Goal: Transaction & Acquisition: Purchase product/service

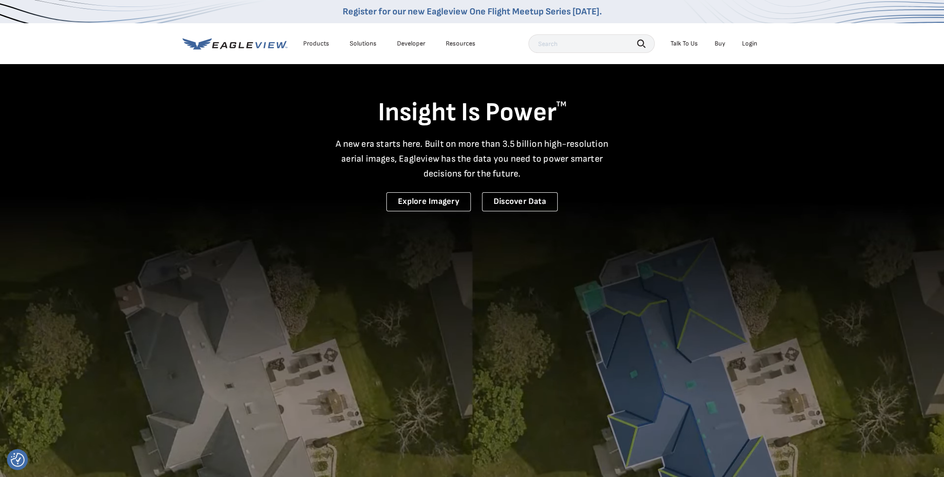
click at [746, 42] on div "Login" at bounding box center [749, 43] width 15 height 8
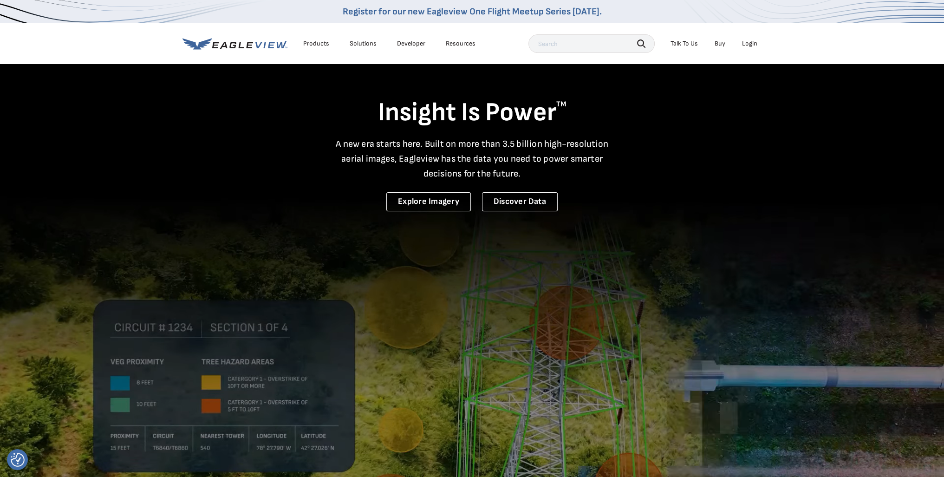
click at [751, 43] on div "Login" at bounding box center [749, 43] width 15 height 8
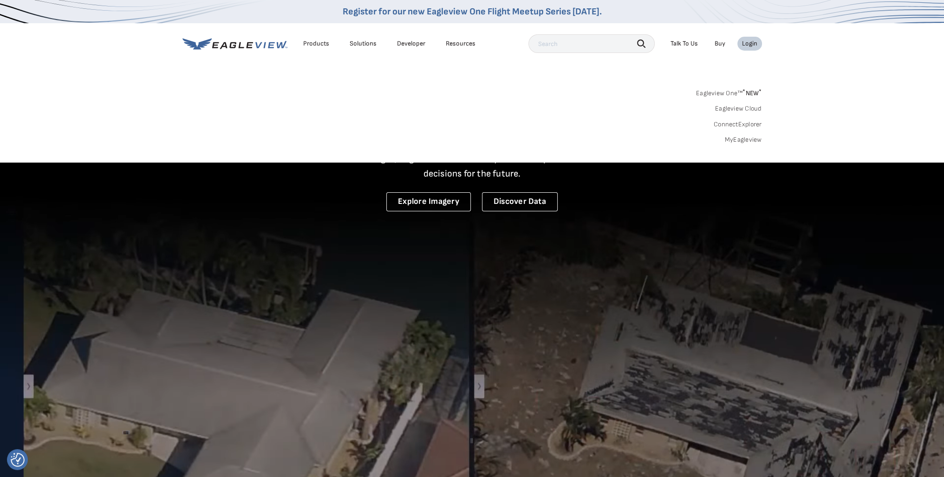
click at [730, 92] on link "Eagleview One™ * NEW *" at bounding box center [729, 91] width 66 height 11
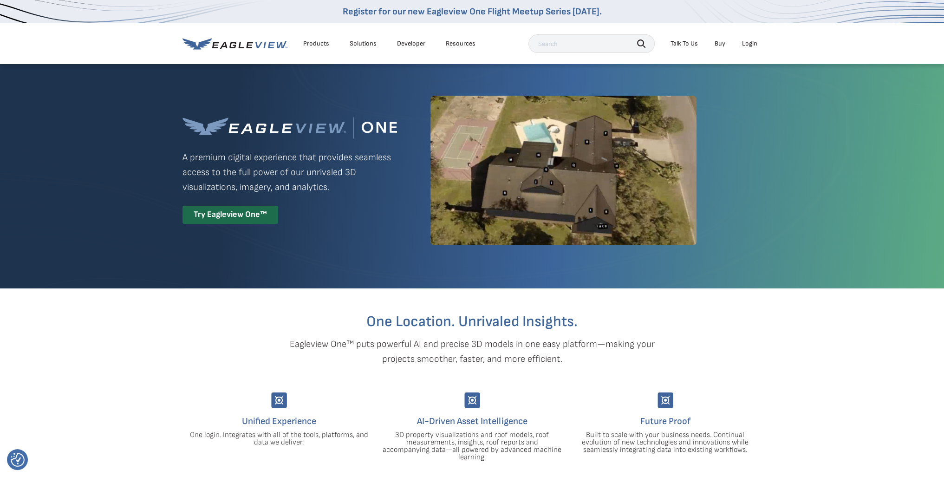
click at [749, 44] on div "Login" at bounding box center [749, 43] width 15 height 8
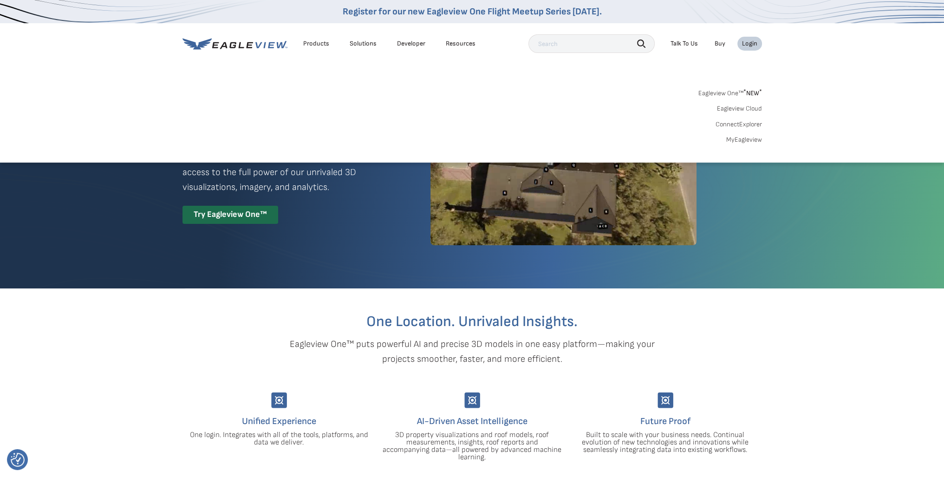
click at [742, 142] on link "MyEagleview" at bounding box center [744, 140] width 36 height 8
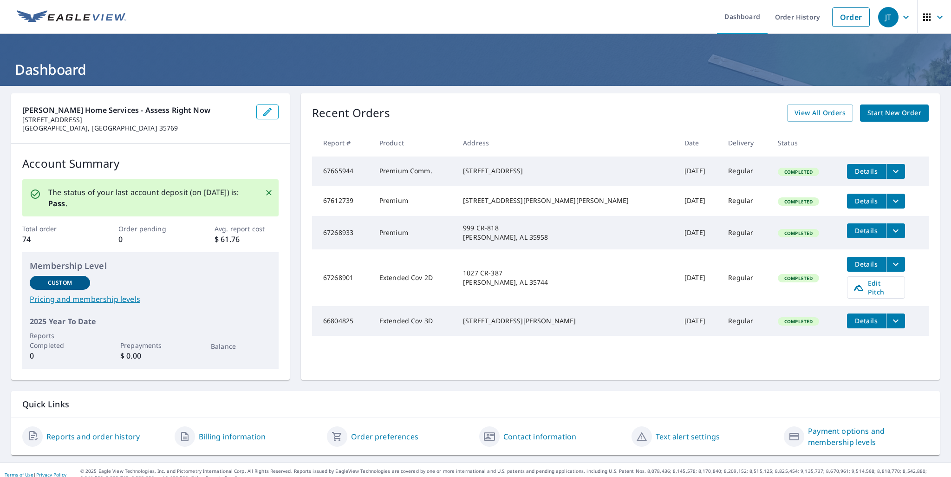
click at [900, 20] on icon "button" at bounding box center [905, 17] width 11 height 11
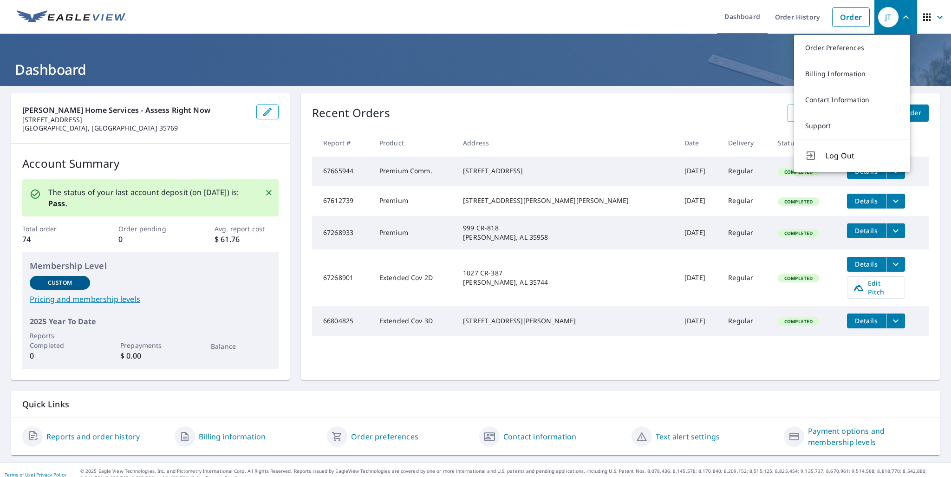
click at [921, 18] on icon "button" at bounding box center [926, 17] width 11 height 11
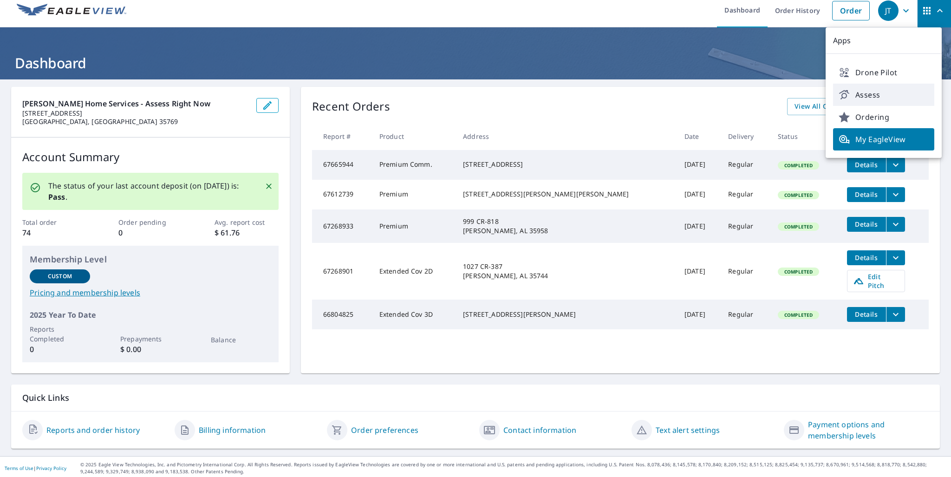
scroll to position [8, 0]
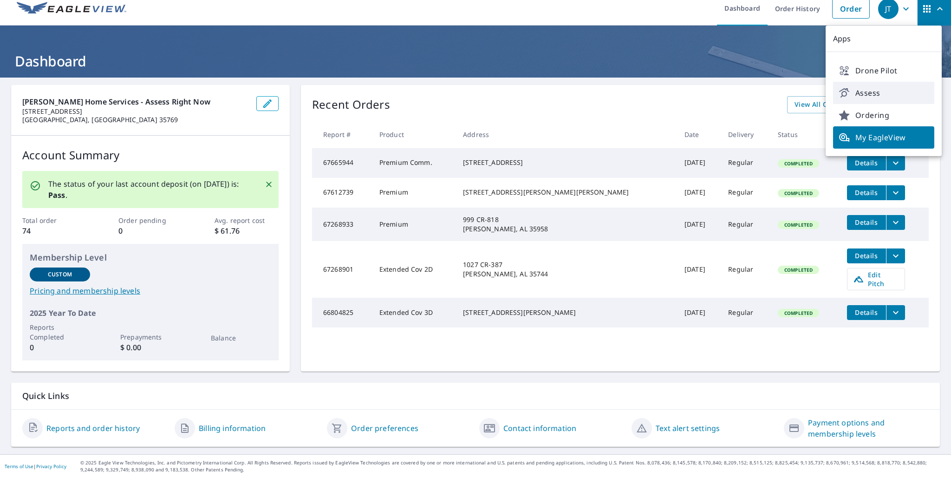
click at [877, 93] on span "Assess" at bounding box center [883, 92] width 90 height 11
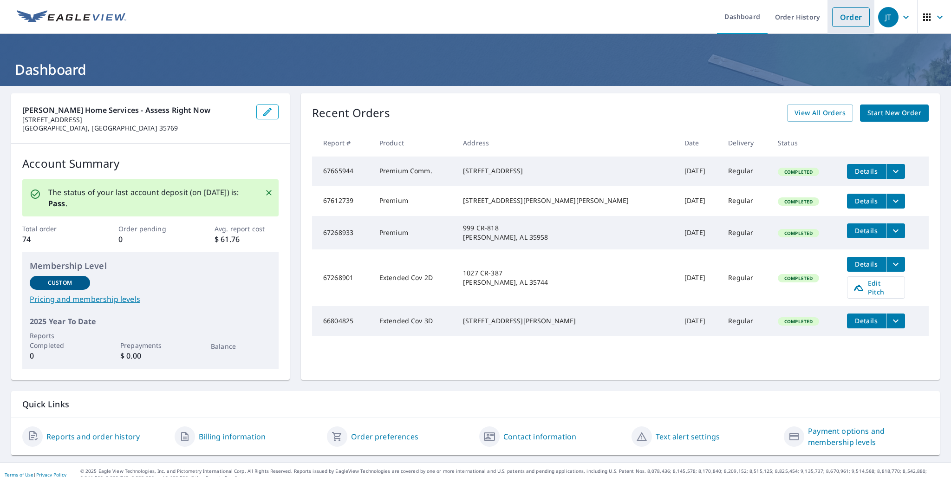
click at [845, 17] on link "Order" at bounding box center [851, 16] width 38 height 19
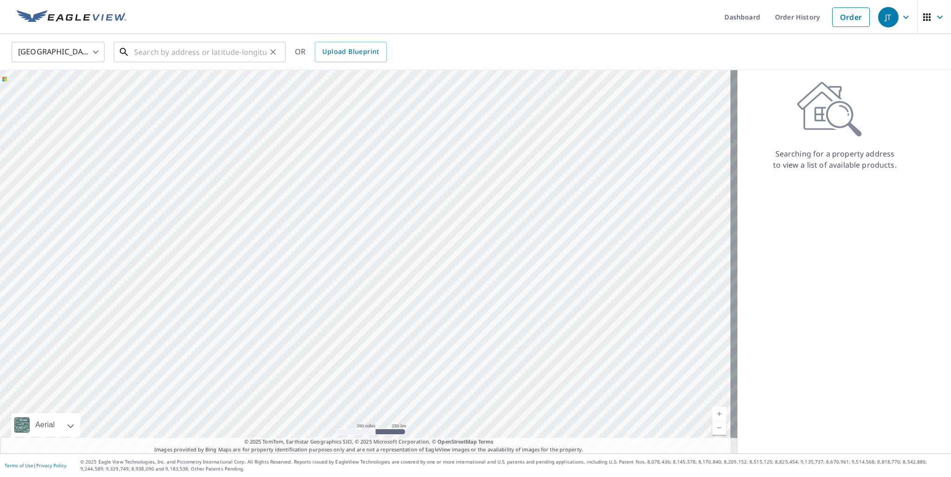
click at [152, 52] on input "text" at bounding box center [200, 52] width 132 height 26
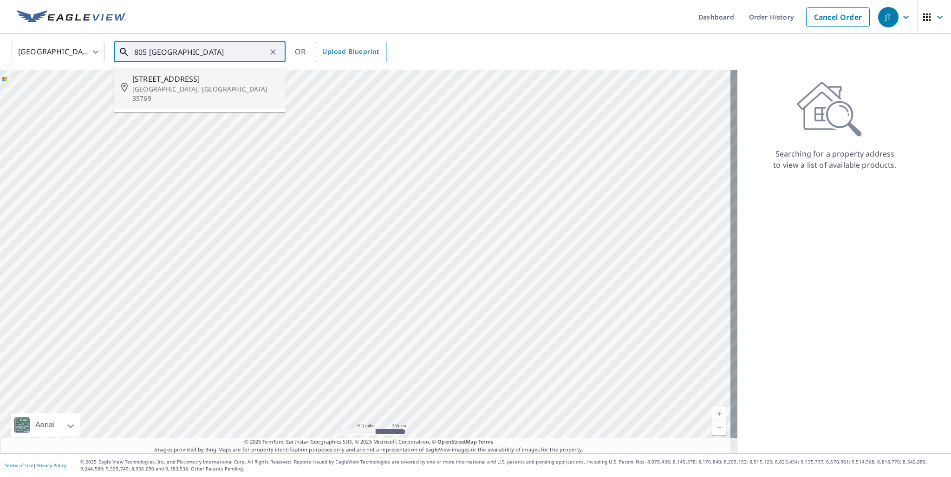
click at [155, 84] on span "805 Mountain Heights Rdg" at bounding box center [205, 78] width 146 height 11
type input "805 Mountain Heights Rdg Scottsboro, AL 35769"
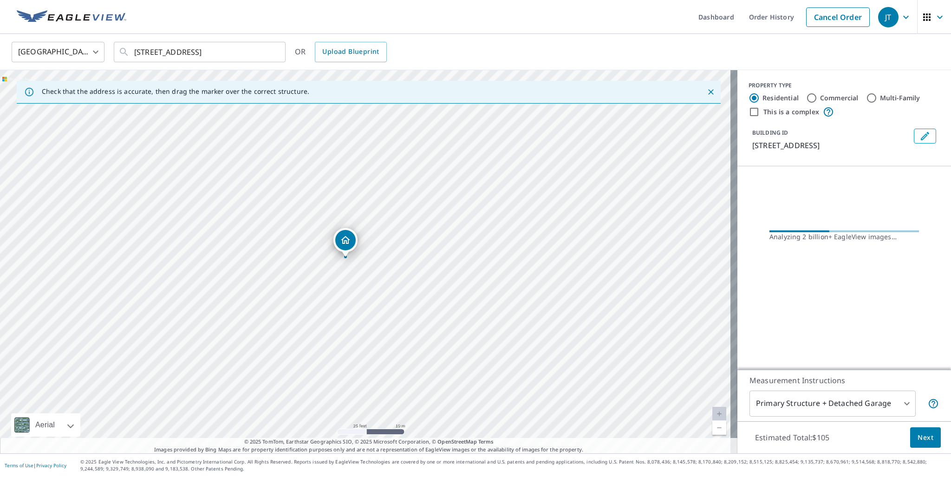
click at [345, 241] on icon "Dropped pin, building 1, Residential property, 805 Mountain Heights Rdg Scottsb…" at bounding box center [345, 239] width 11 height 11
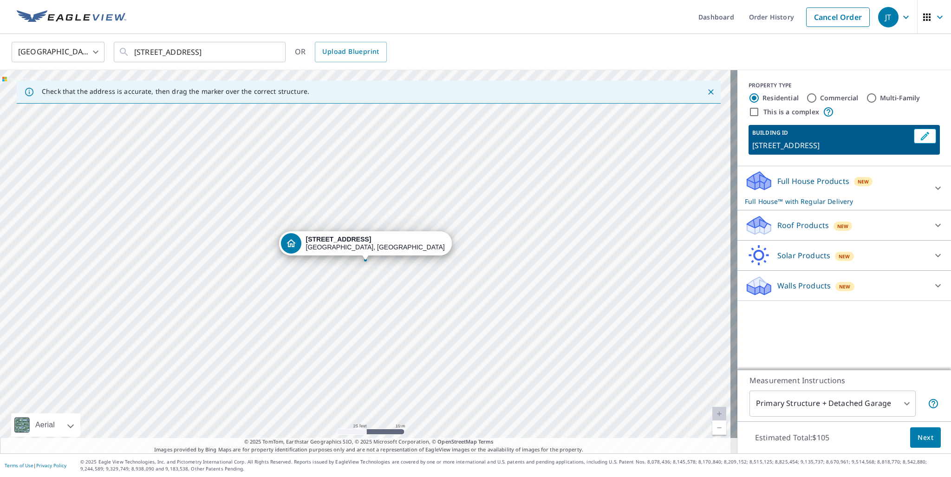
click at [935, 227] on icon at bounding box center [938, 225] width 6 height 3
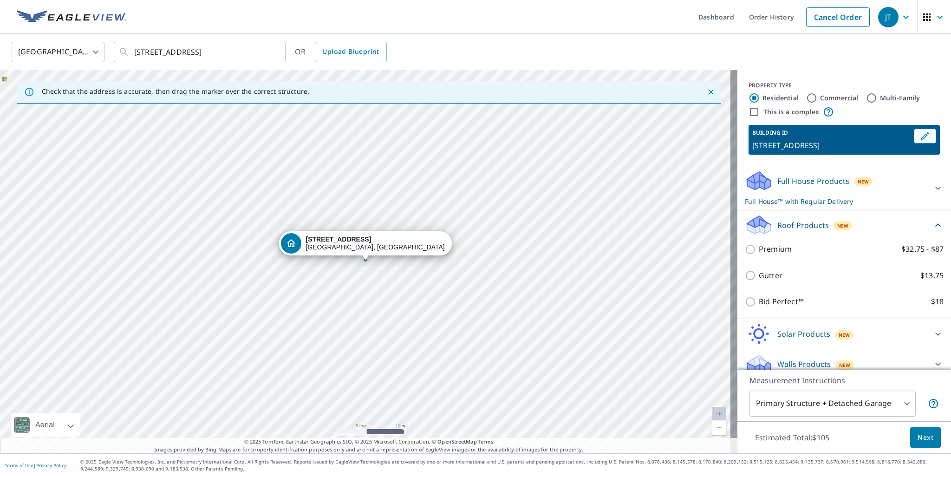
scroll to position [20, 0]
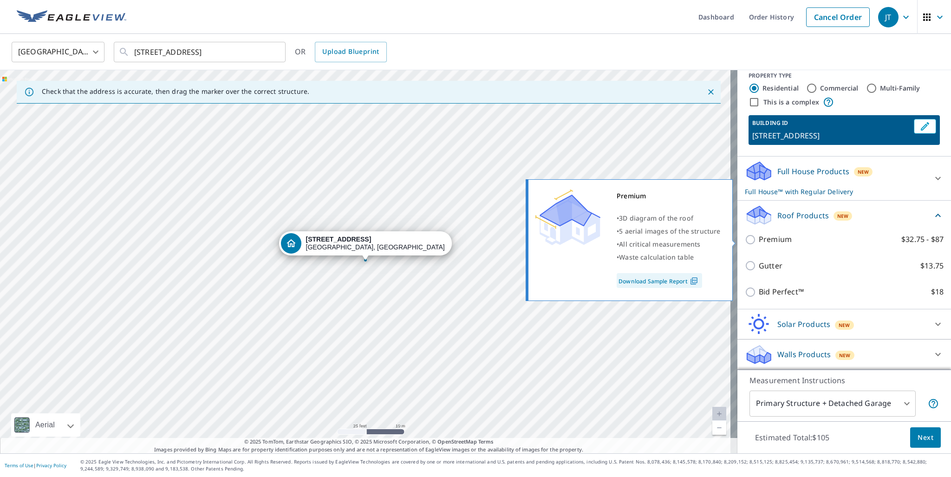
click at [764, 240] on p "Premium" at bounding box center [774, 239] width 33 height 12
click at [758, 240] on input "Premium $32.75 - $87" at bounding box center [752, 239] width 14 height 11
checkbox input "true"
checkbox input "false"
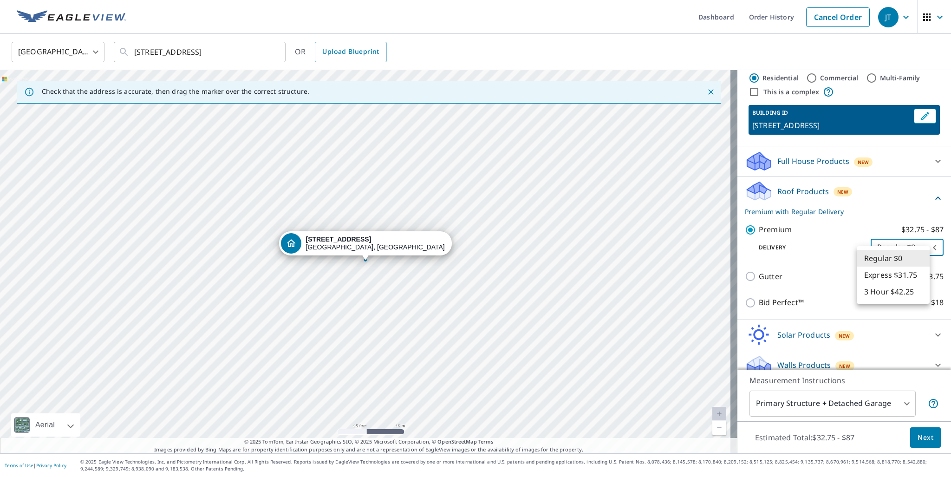
click at [919, 258] on body "JT JT Dashboard Order History Cancel Order JT United States US ​ 805 Mountain H…" at bounding box center [475, 238] width 951 height 477
click at [893, 256] on li "Regular $0" at bounding box center [892, 258] width 73 height 17
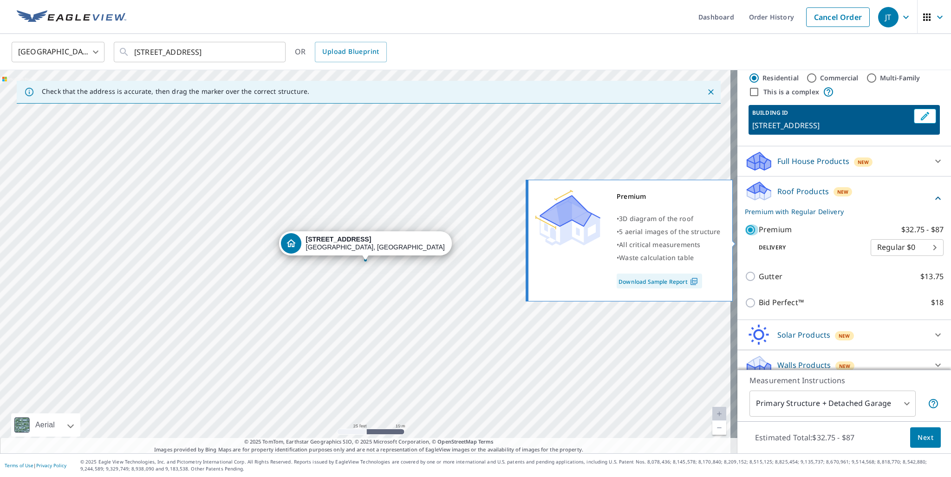
click at [746, 235] on input "Premium $32.75 - $87" at bounding box center [752, 229] width 14 height 11
checkbox input "false"
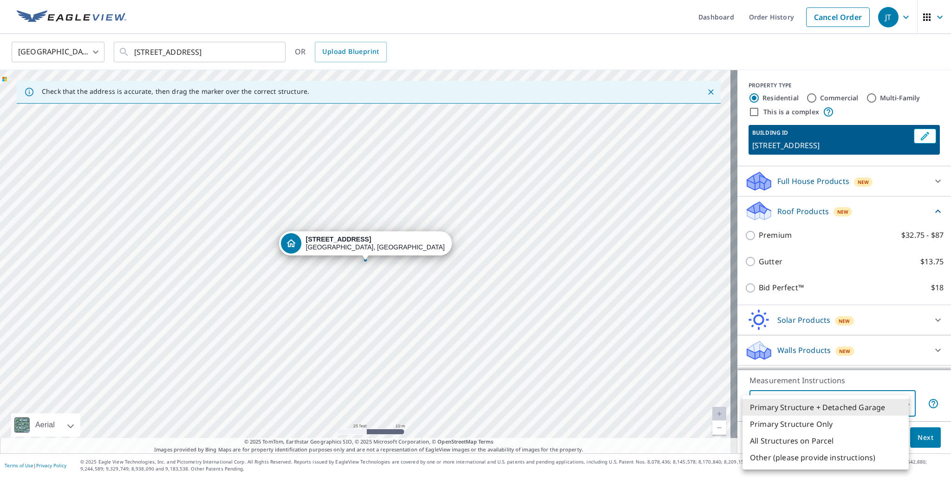
click at [887, 400] on body "JT JT Dashboard Order History Cancel Order JT United States US ​ 805 Mountain H…" at bounding box center [475, 238] width 951 height 477
click at [819, 426] on li "Primary Structure Only" at bounding box center [825, 423] width 166 height 17
type input "2"
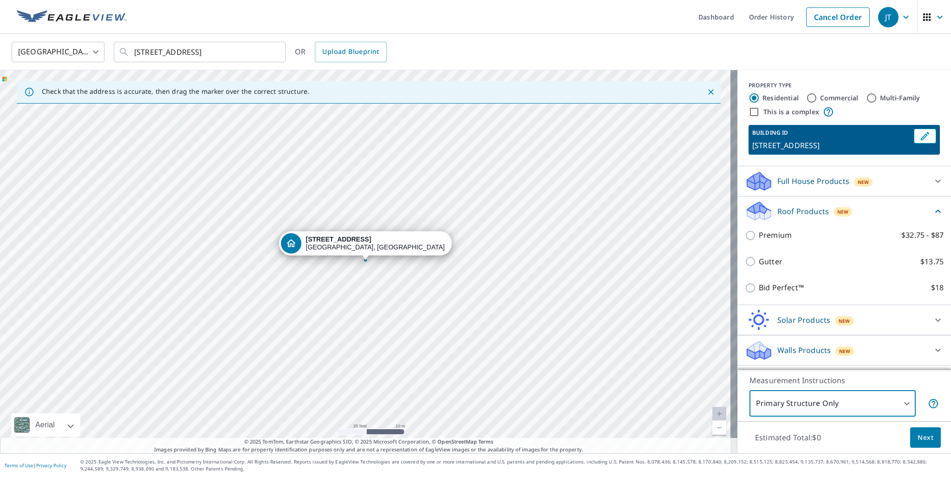
click at [886, 402] on body "JT JT Dashboard Order History Cancel Order JT United States US ​ 805 Mountain H…" at bounding box center [475, 238] width 951 height 477
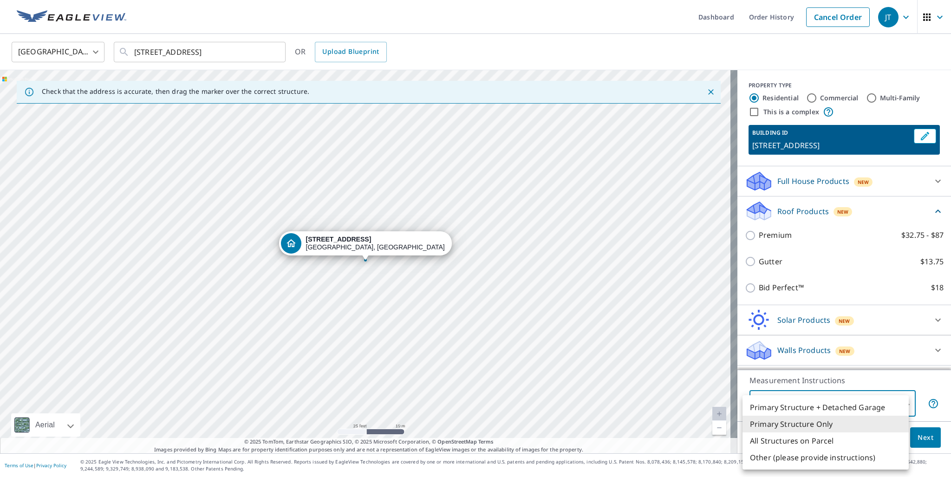
click at [911, 381] on div at bounding box center [475, 238] width 951 height 477
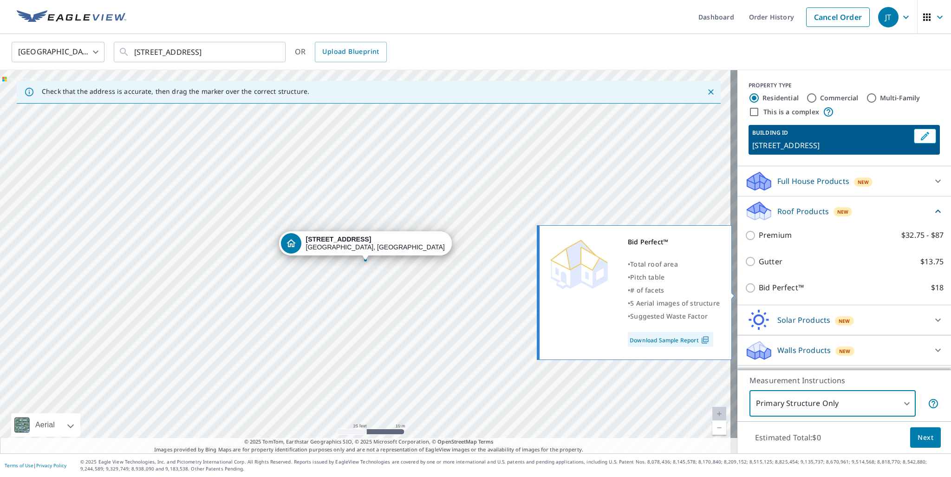
click at [777, 292] on p "Bid Perfect™" at bounding box center [780, 288] width 45 height 12
click at [758, 292] on input "Bid Perfect™ $18" at bounding box center [752, 287] width 14 height 11
checkbox input "true"
type input "1"
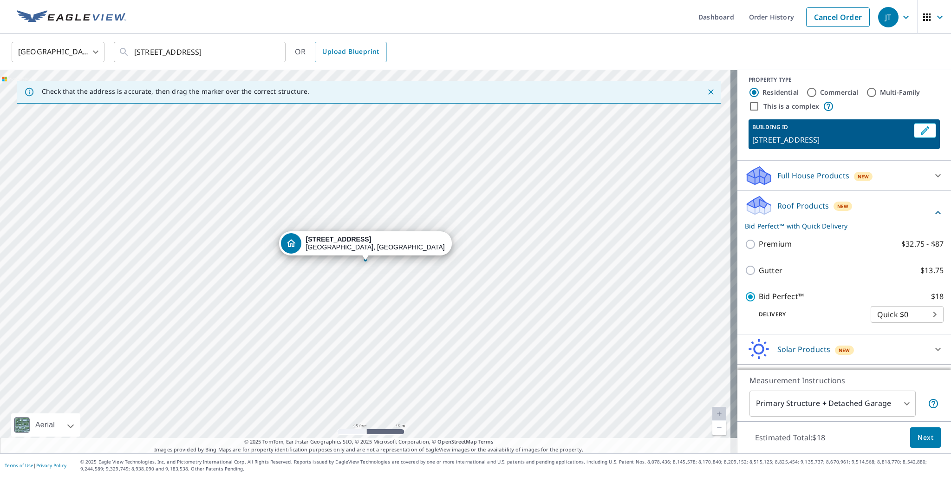
scroll to position [41, 0]
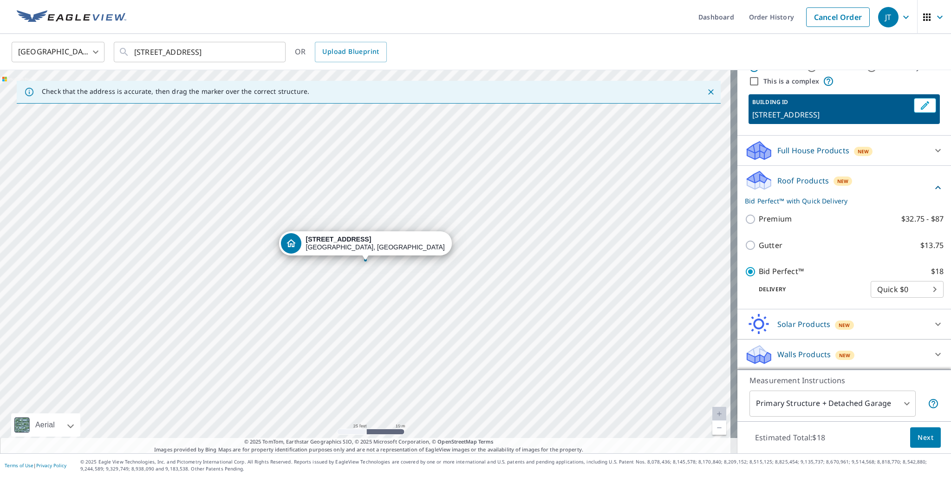
click at [921, 436] on span "Next" at bounding box center [925, 438] width 16 height 12
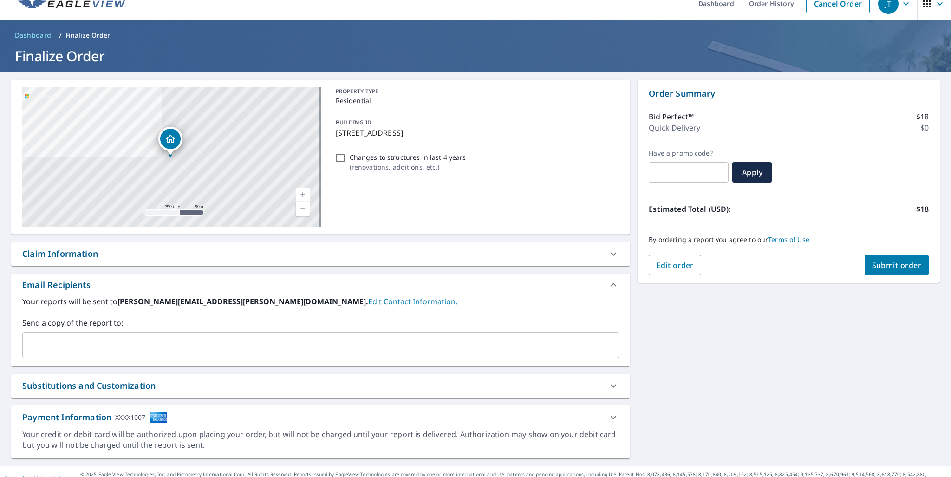
scroll to position [25, 0]
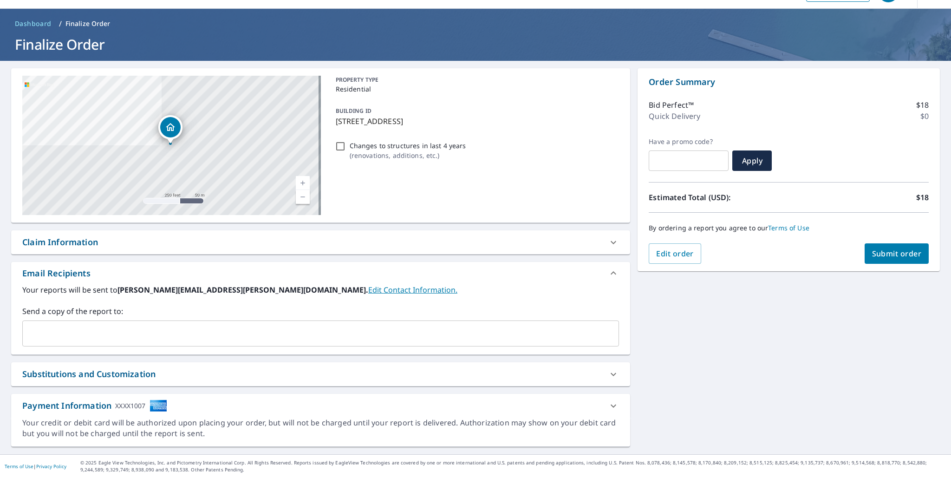
click at [888, 254] on span "Submit order" at bounding box center [897, 253] width 50 height 10
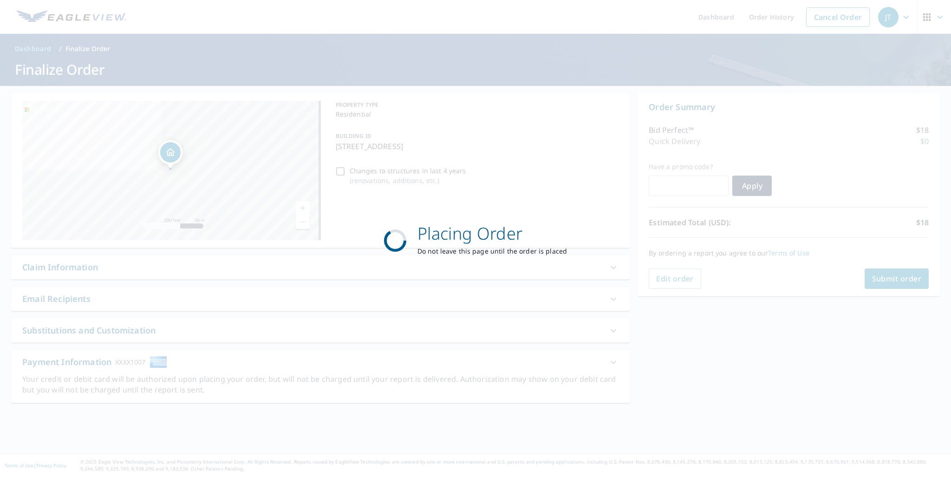
scroll to position [0, 0]
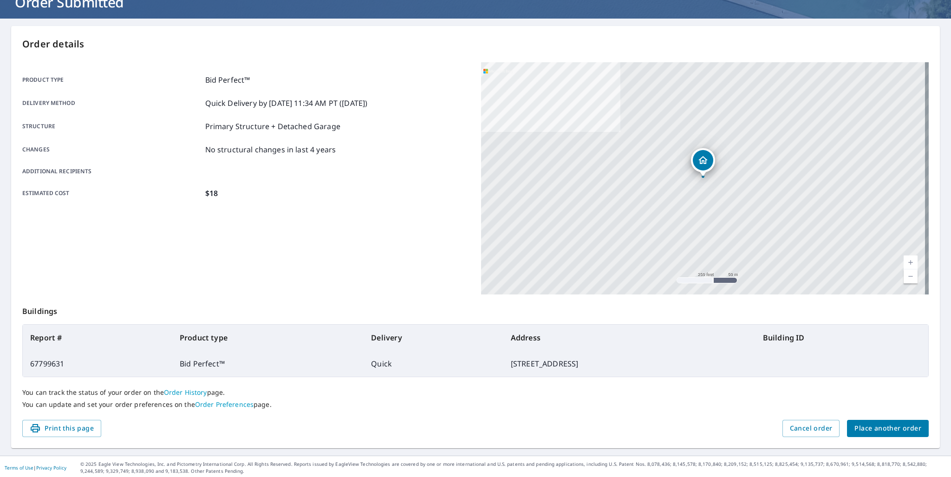
scroll to position [69, 0]
